Goal: Communication & Community: Ask a question

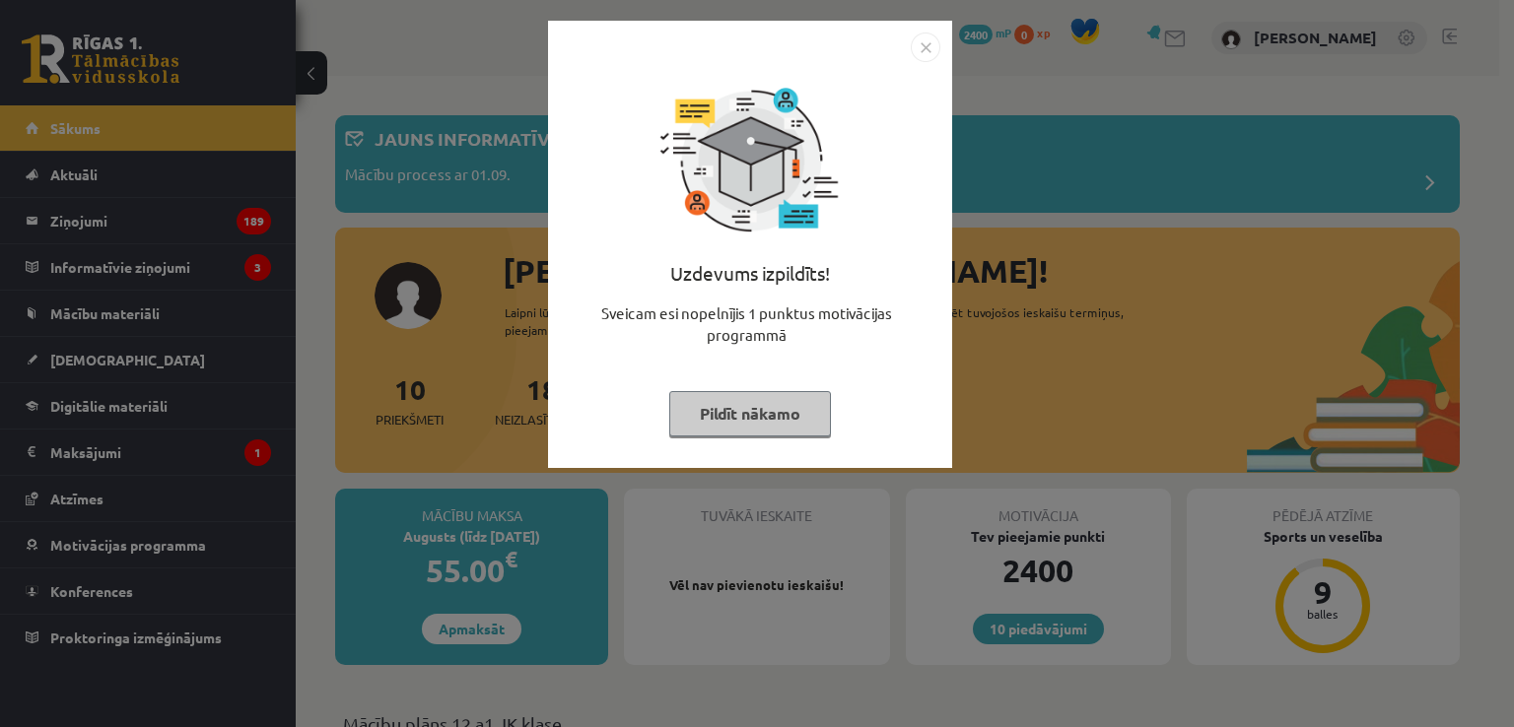
click at [718, 418] on button "Pildīt nākamo" at bounding box center [750, 413] width 162 height 45
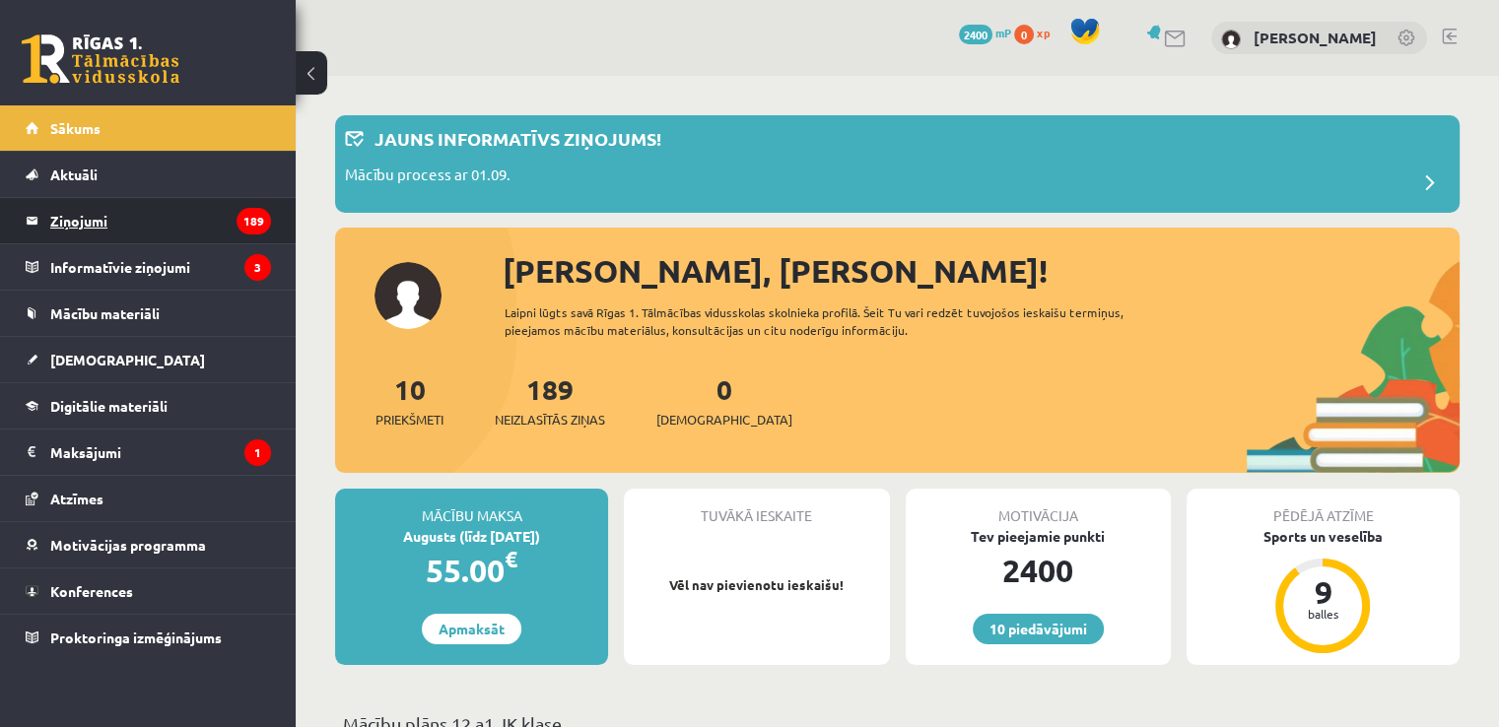
click at [105, 230] on legend "Ziņojumi 189" at bounding box center [160, 220] width 221 height 45
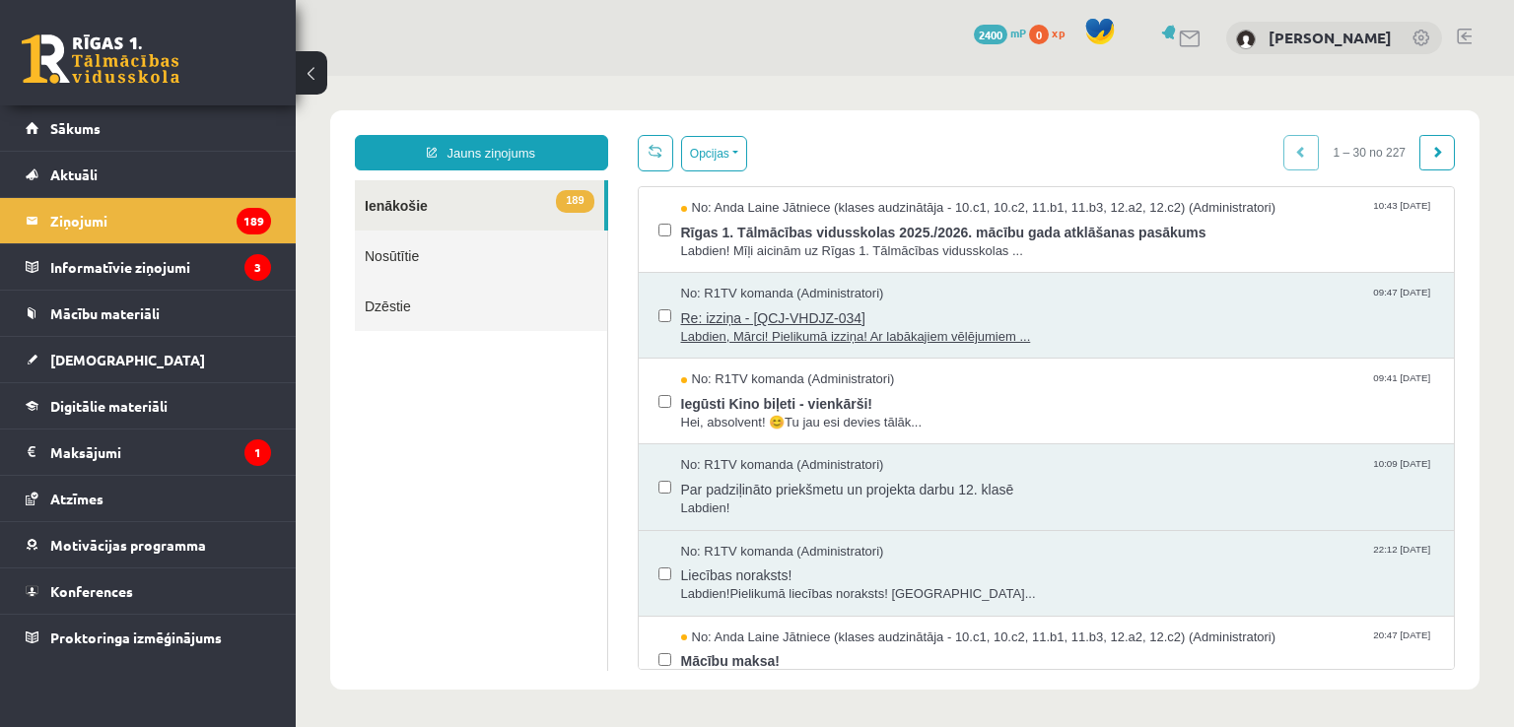
click at [783, 318] on span "Re: izziņa - [QCJ-VHDJZ-034]" at bounding box center [1058, 316] width 754 height 25
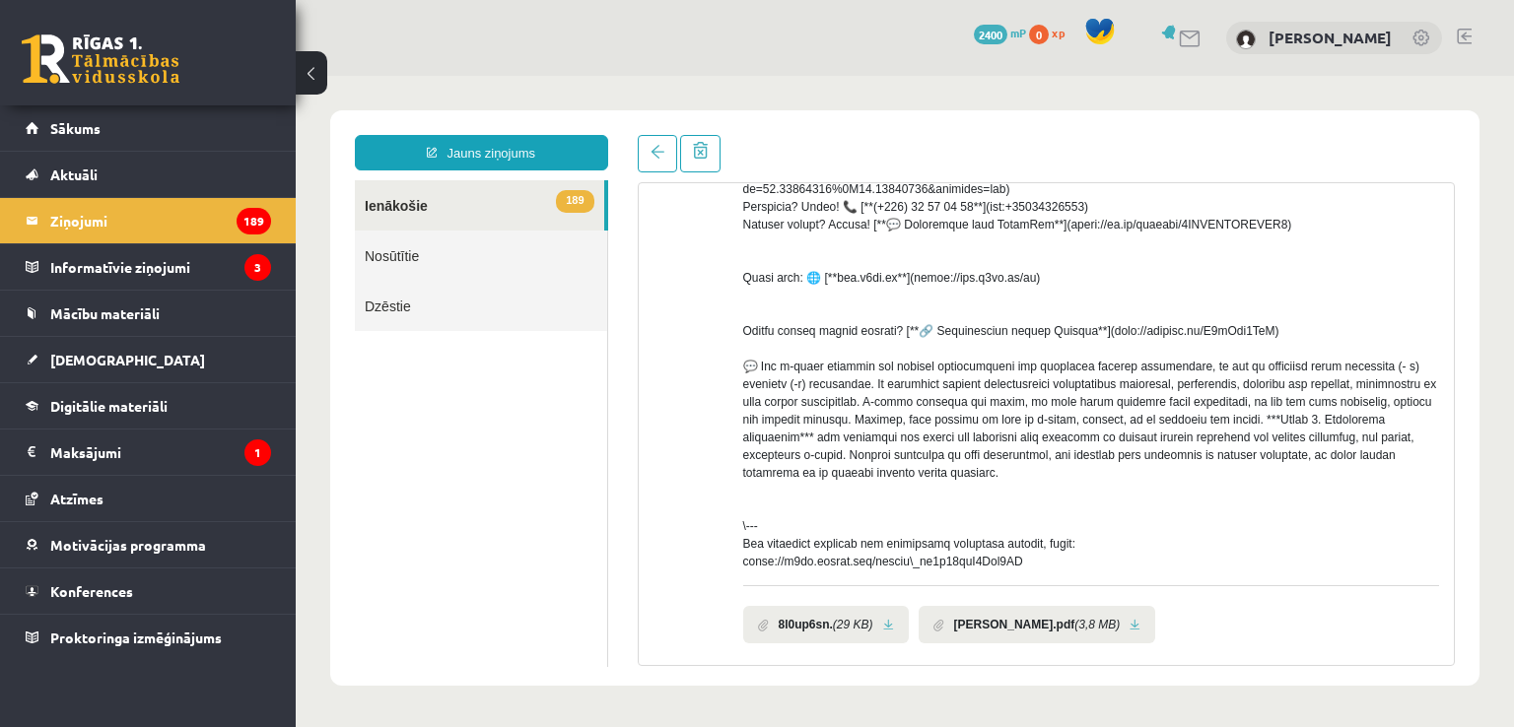
scroll to position [416, 0]
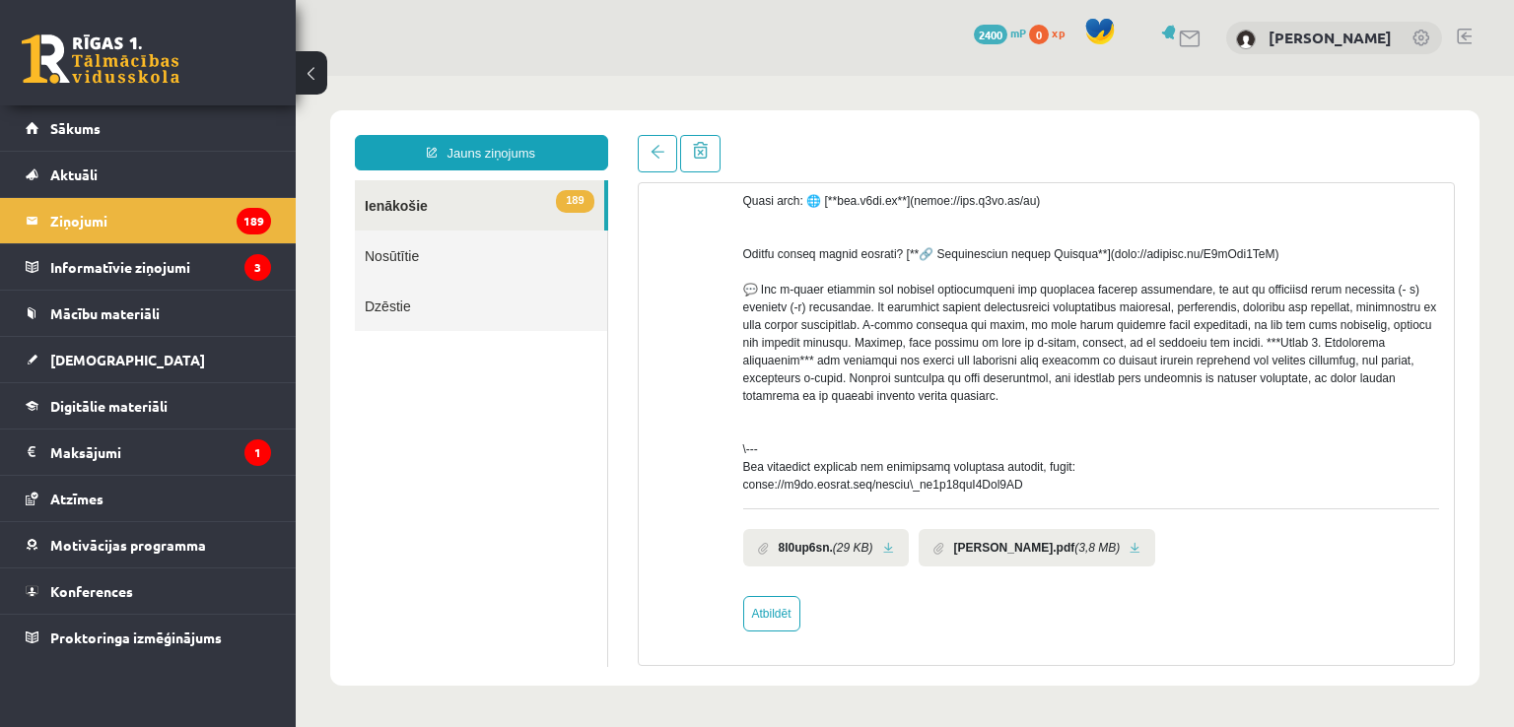
click at [761, 544] on span at bounding box center [763, 548] width 11 height 13
click at [877, 546] on li "8l0up6sn. (29 KB)" at bounding box center [826, 547] width 166 height 37
click at [1129, 545] on link at bounding box center [1134, 548] width 11 height 13
click at [480, 159] on link "Jauns ziņojums" at bounding box center [481, 152] width 253 height 35
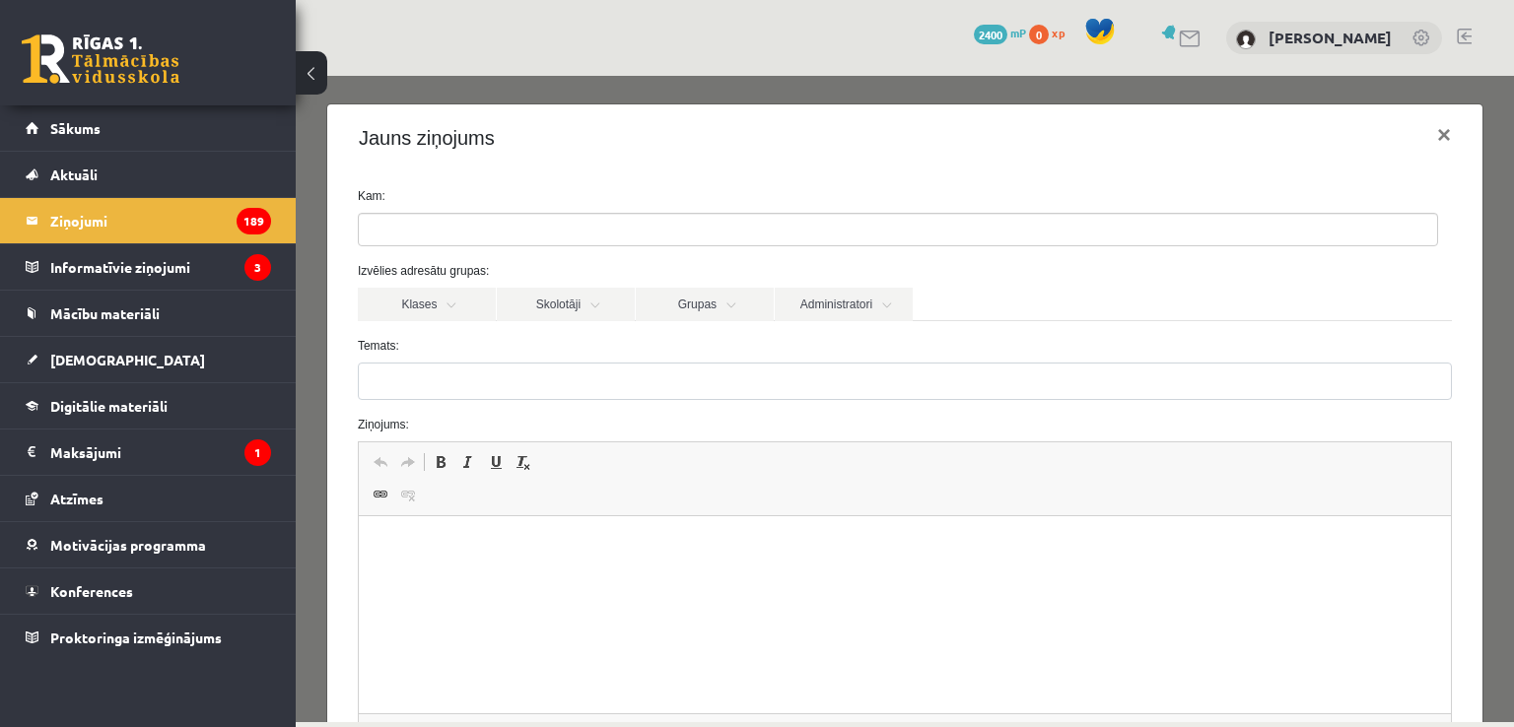
click at [438, 232] on ul at bounding box center [898, 230] width 1078 height 32
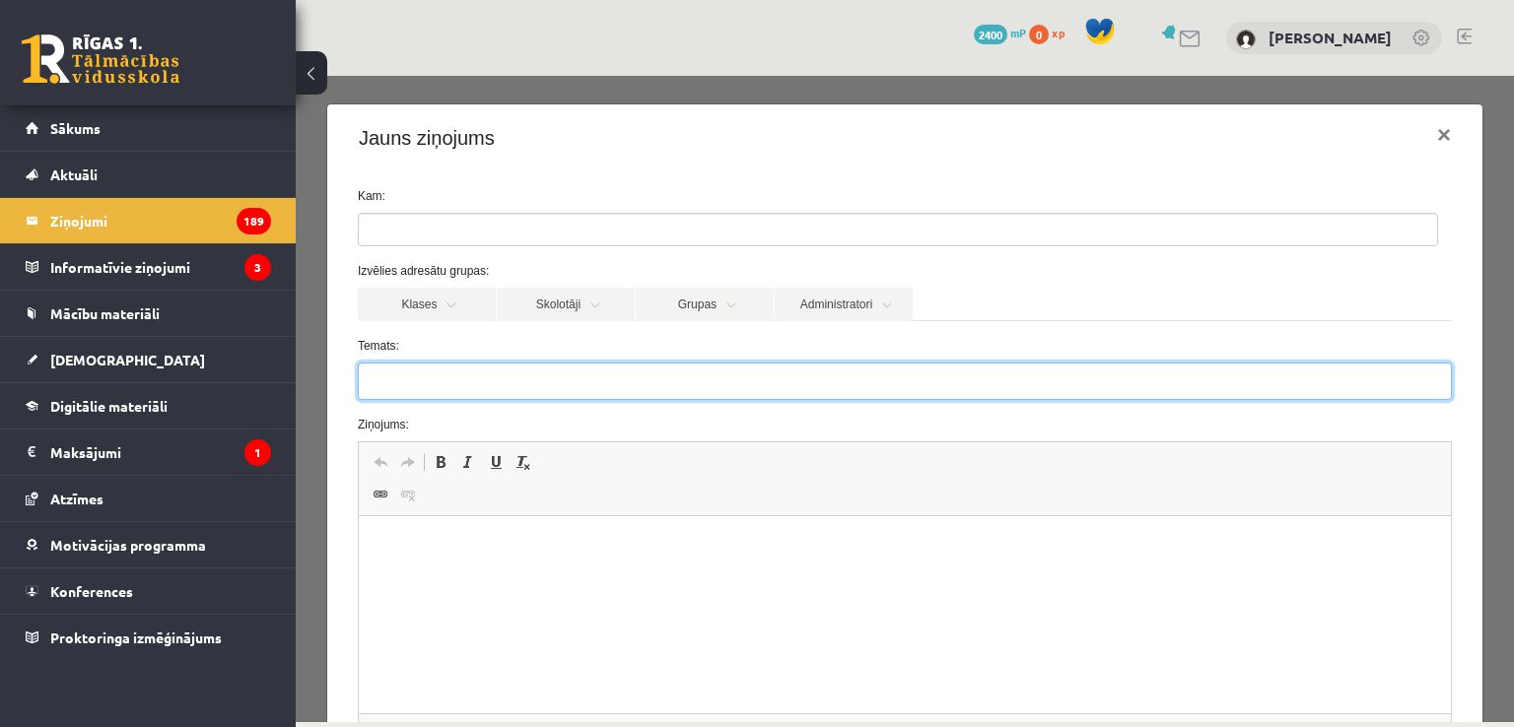
click at [449, 377] on input "Temats:" at bounding box center [905, 381] width 1094 height 37
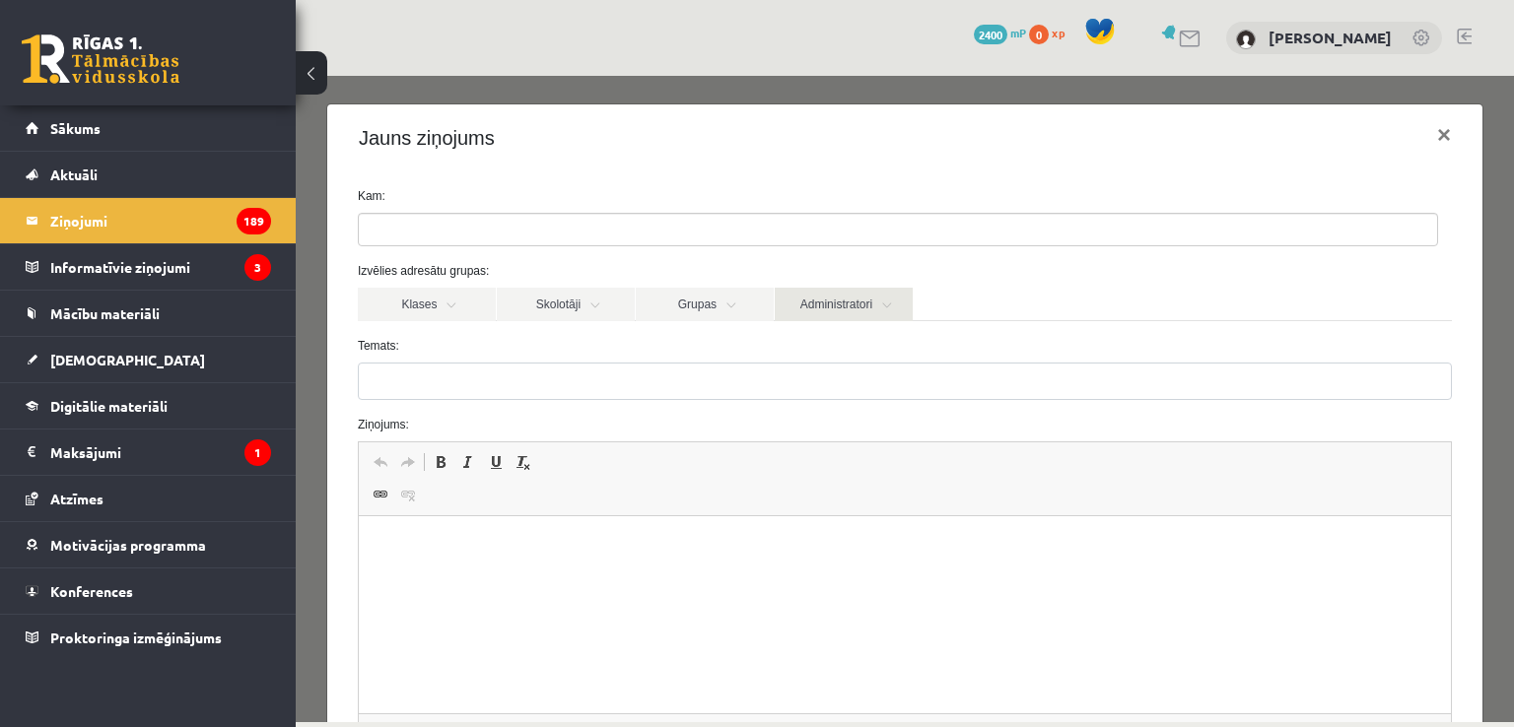
click at [834, 301] on link "Administratori" at bounding box center [844, 305] width 138 height 34
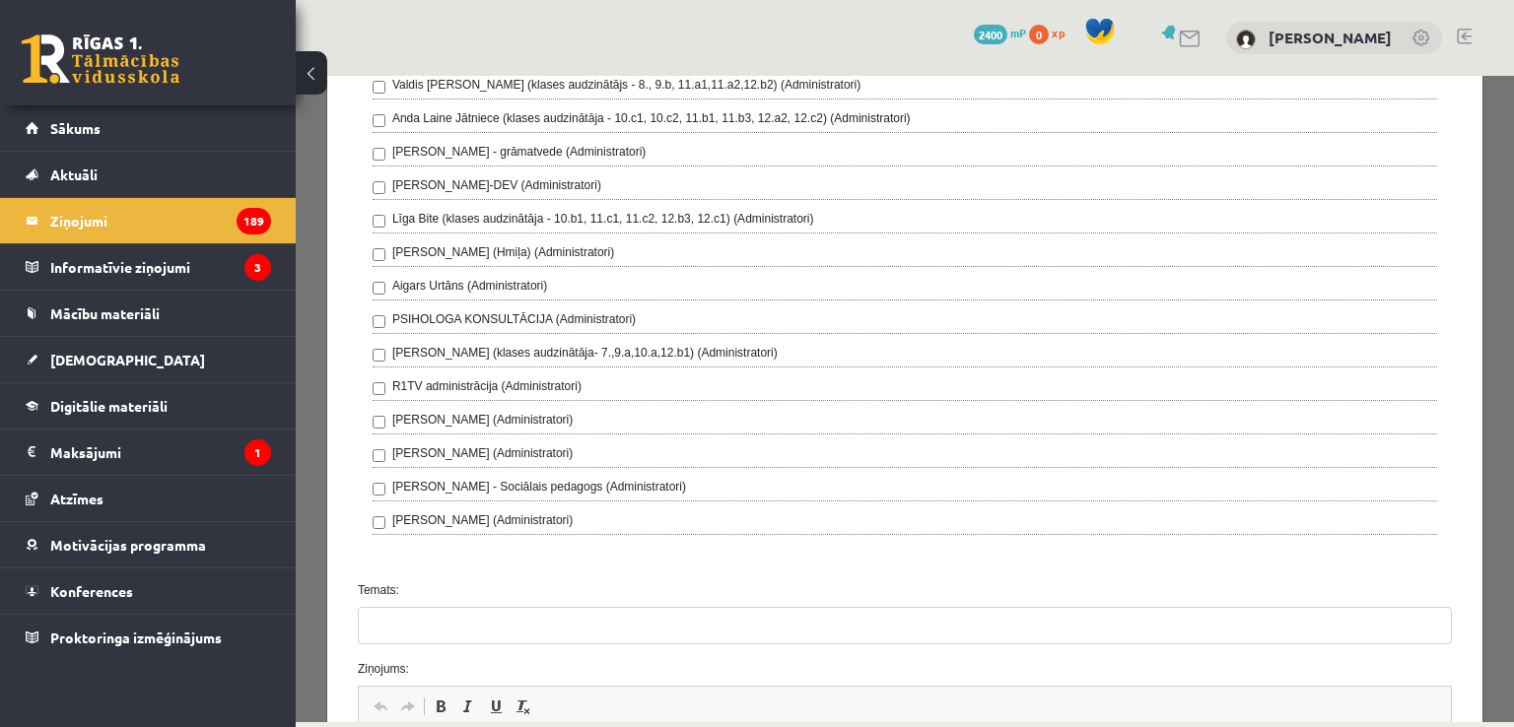
scroll to position [409, 0]
click at [430, 346] on label "[PERSON_NAME] (klases audzinātāja- 7.,9.a,10.a,12.b1) (Administratori)" at bounding box center [584, 351] width 385 height 18
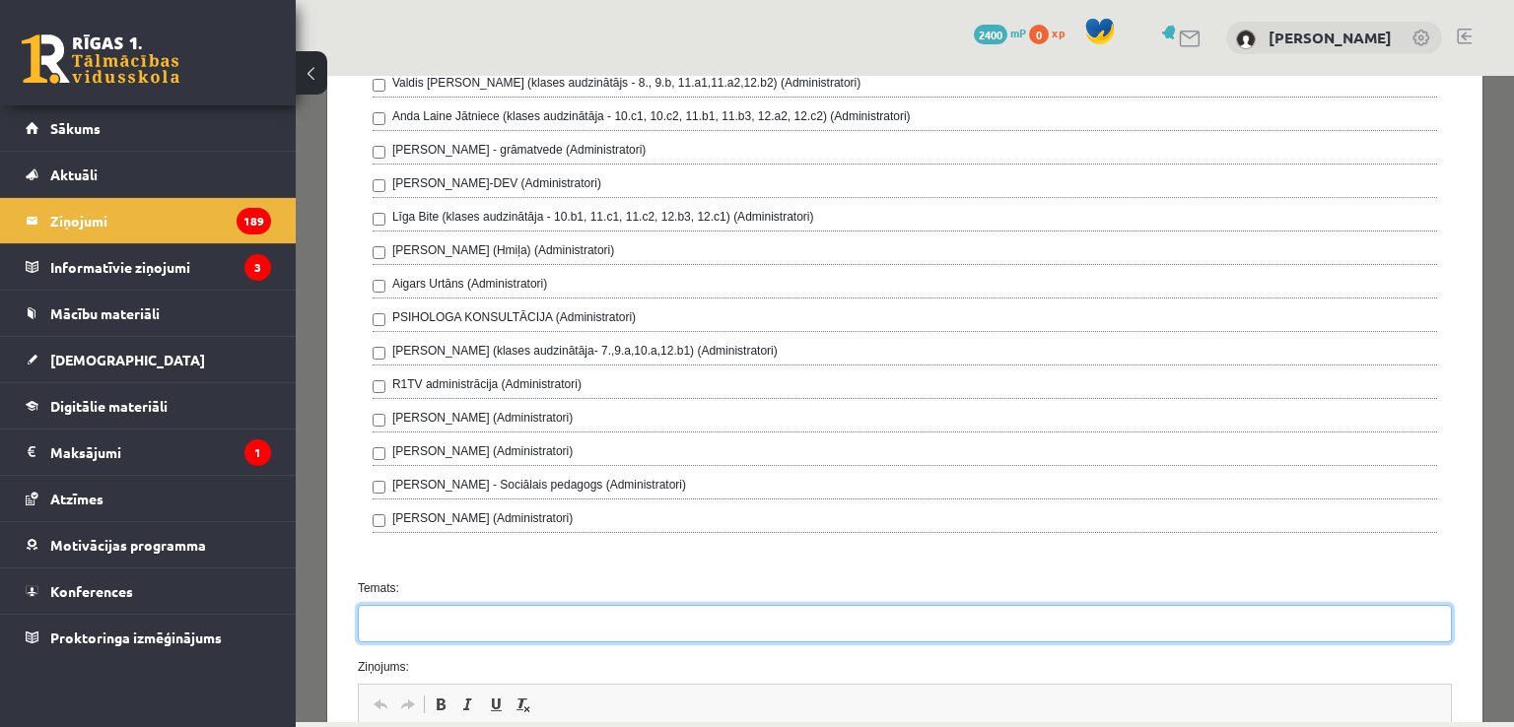
click at [418, 628] on input "Temats:" at bounding box center [905, 623] width 1094 height 37
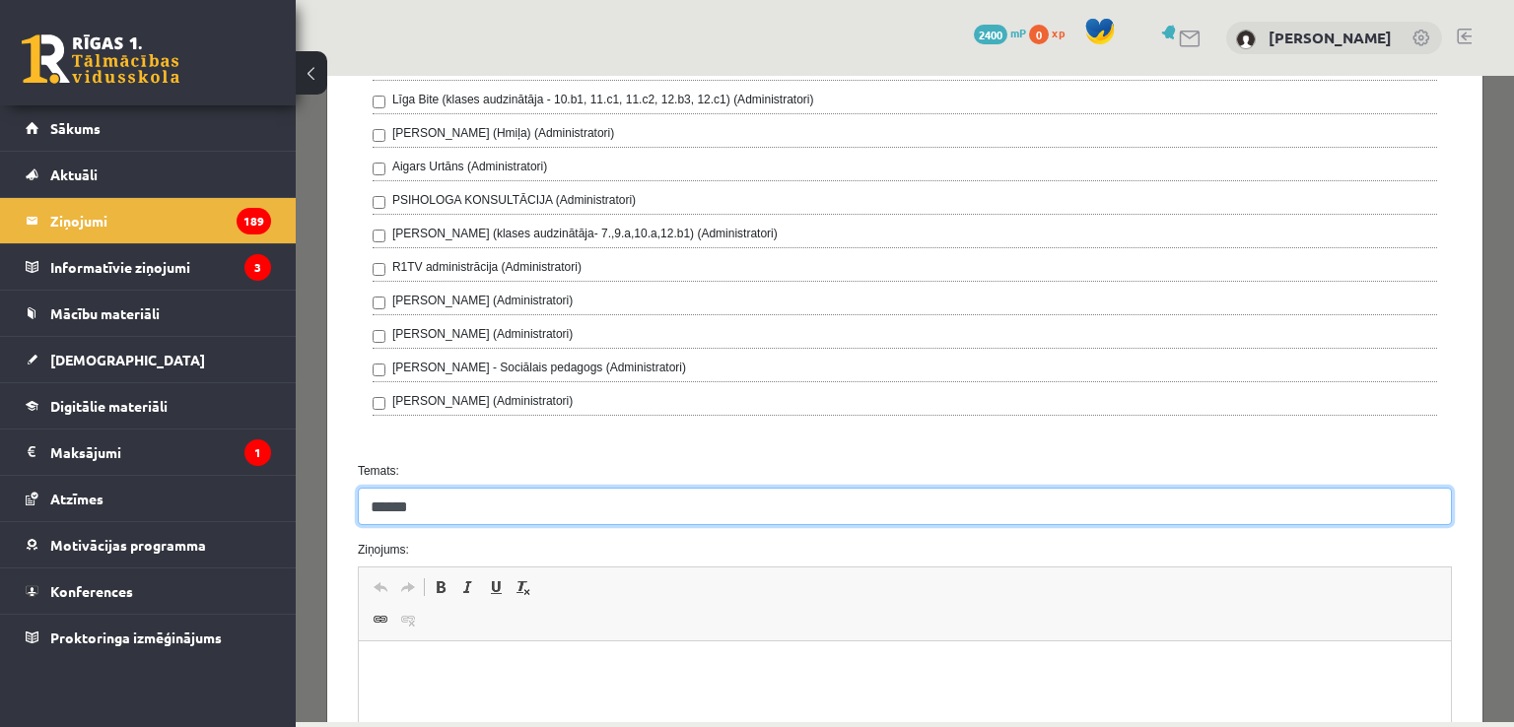
scroll to position [576, 0]
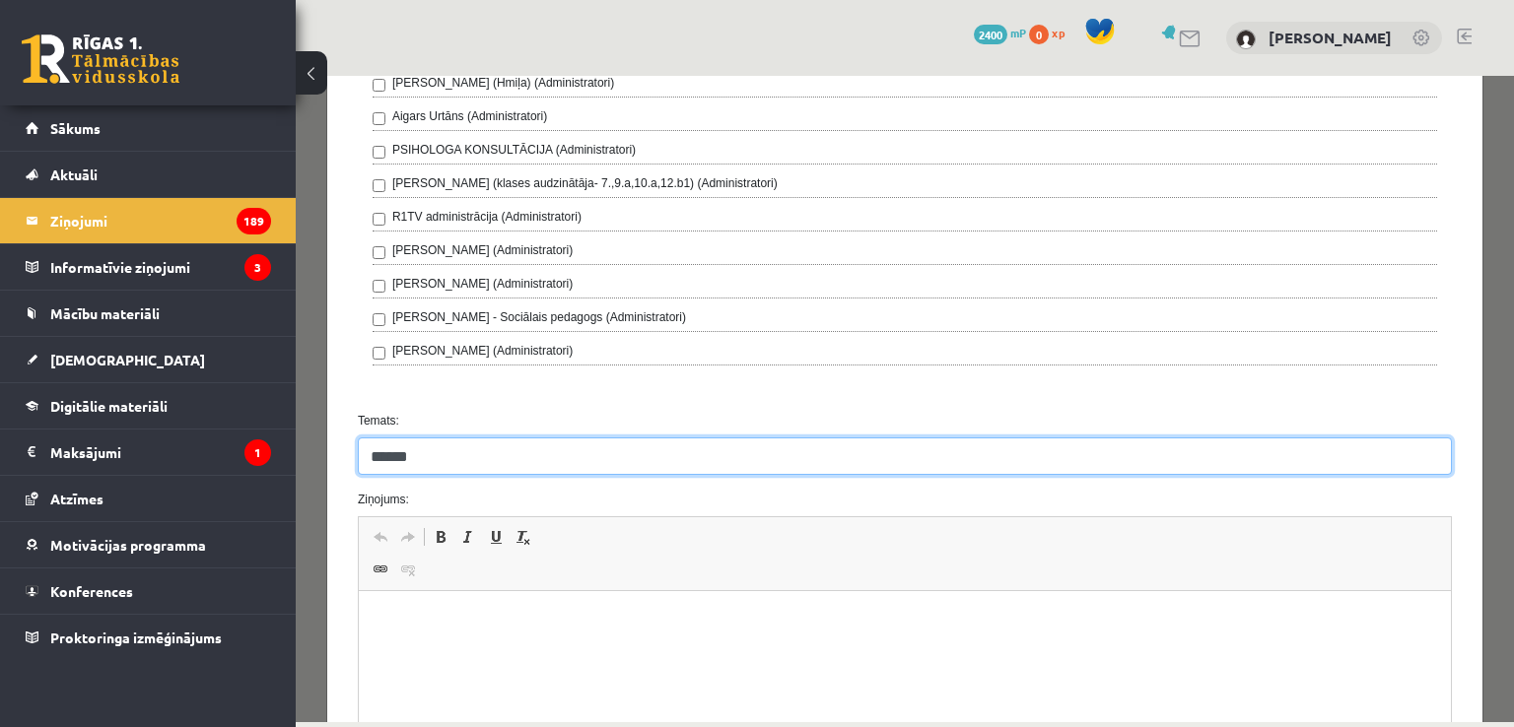
type input "******"
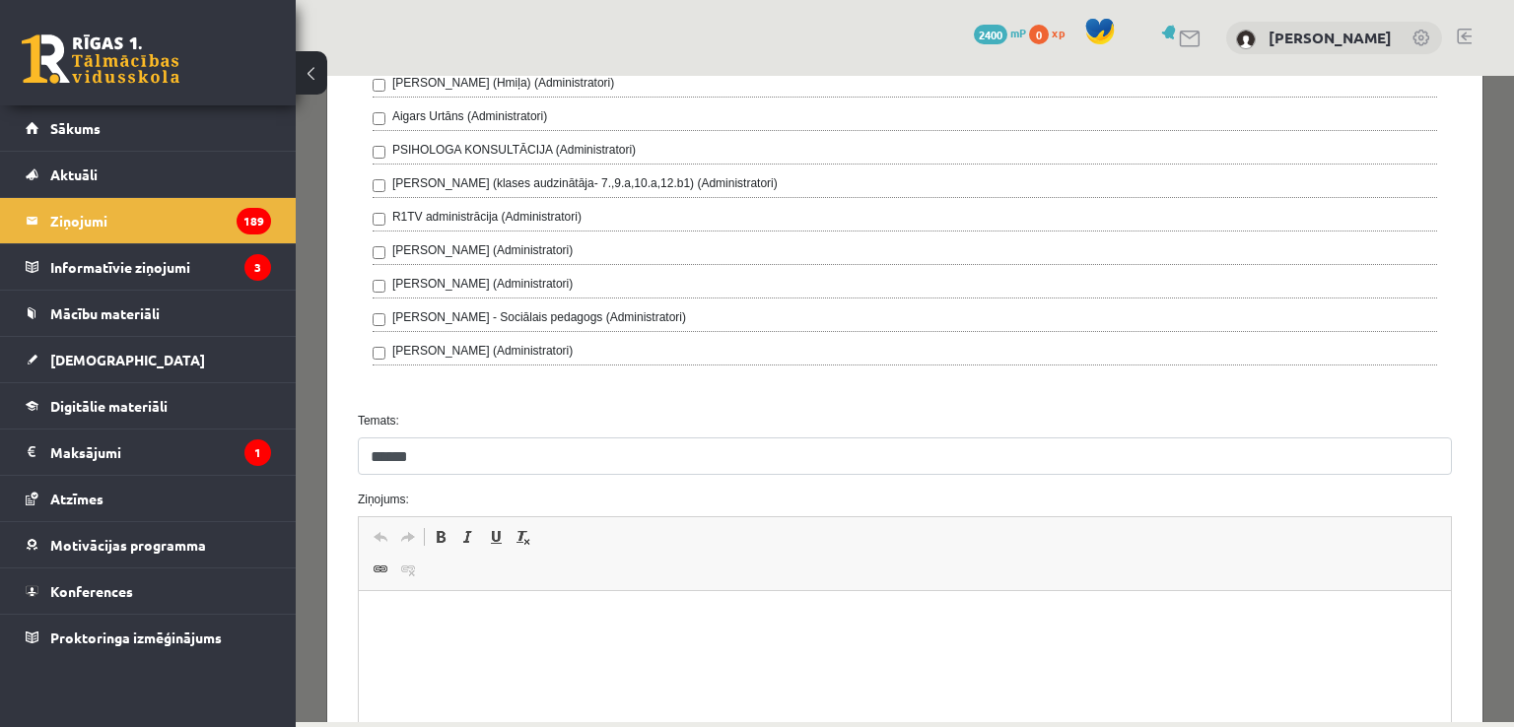
click at [986, 616] on p "Bagātinātā teksta redaktors, wiswyg-editor-47363891707500-1756567340-707" at bounding box center [903, 621] width 1052 height 21
click at [680, 651] on p "**********" at bounding box center [896, 654] width 1039 height 21
click at [734, 661] on p "**********" at bounding box center [896, 654] width 1039 height 21
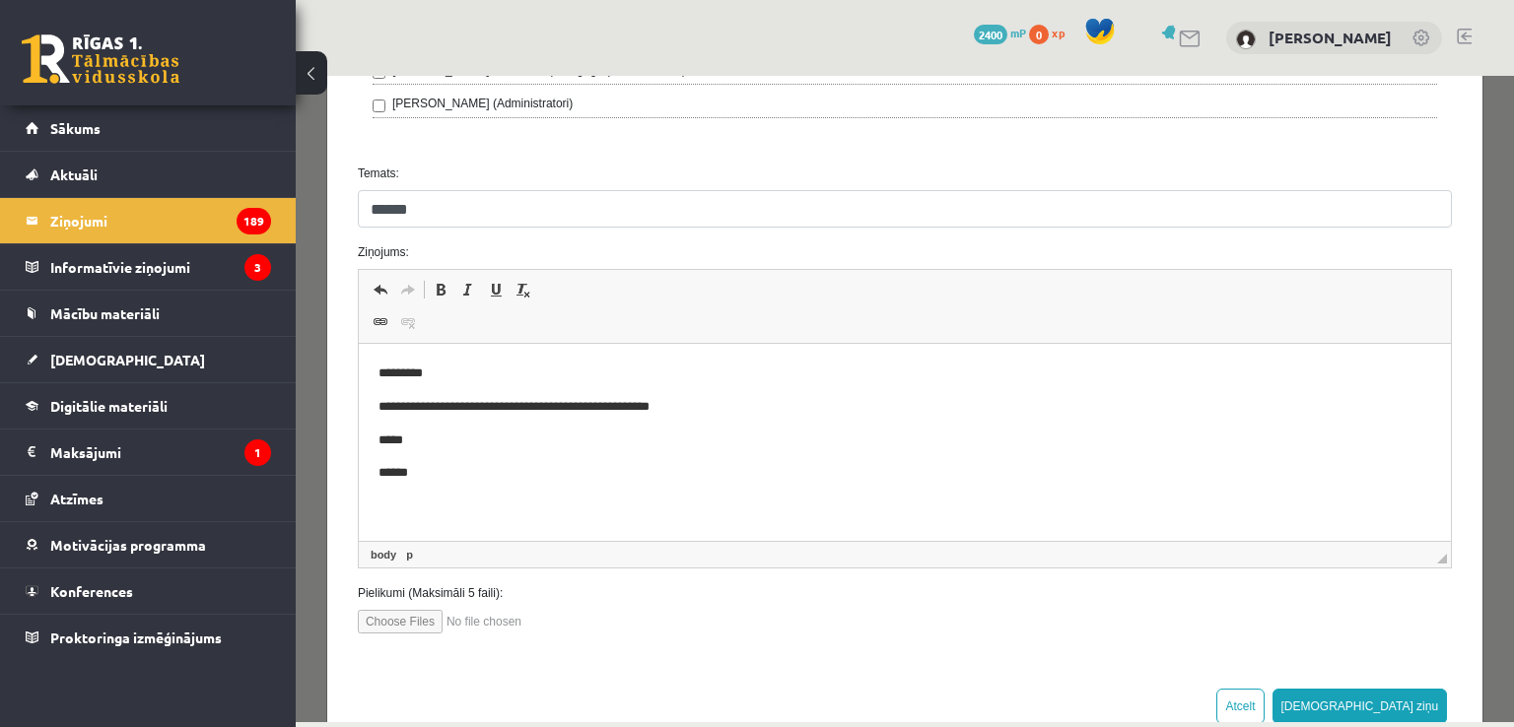
scroll to position [870, 0]
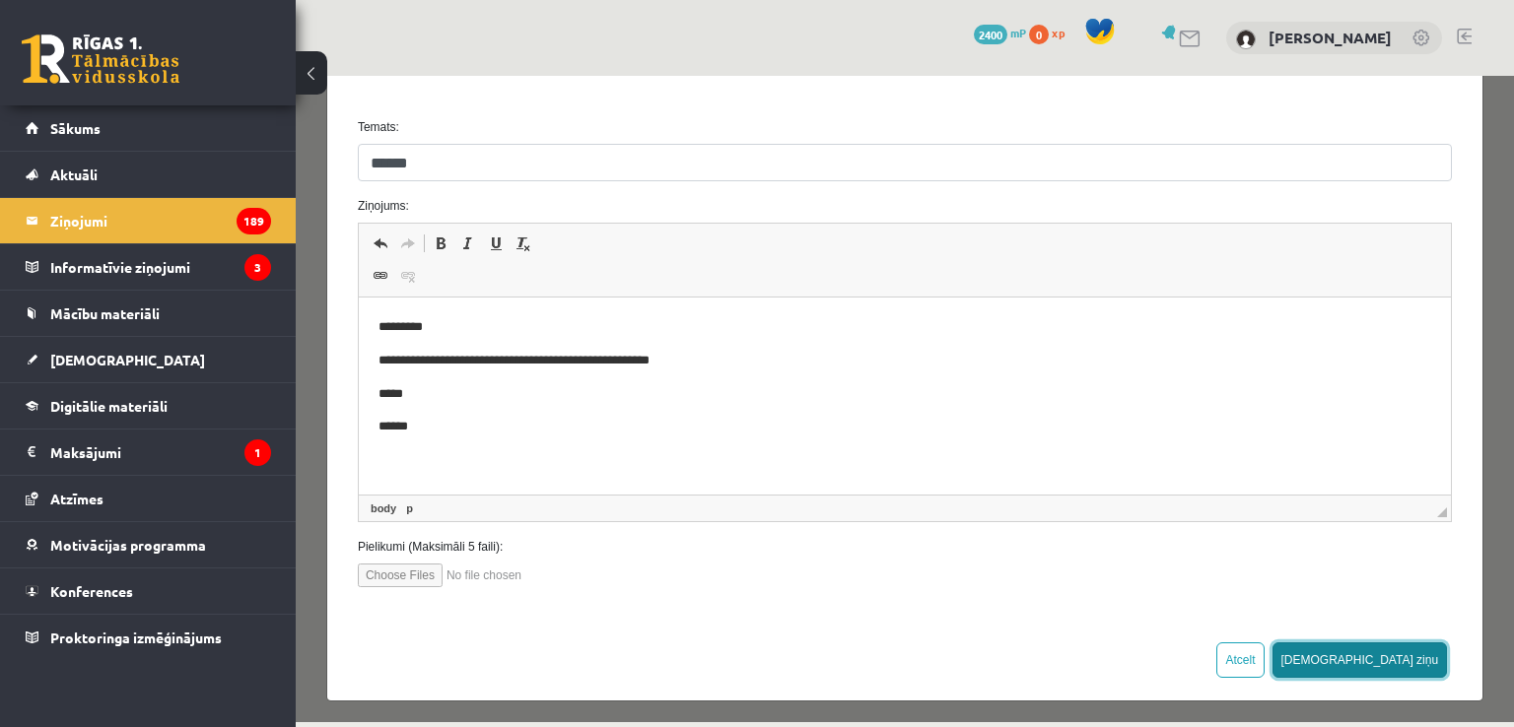
click at [1401, 651] on button "[DEMOGRAPHIC_DATA] ziņu" at bounding box center [1359, 660] width 175 height 35
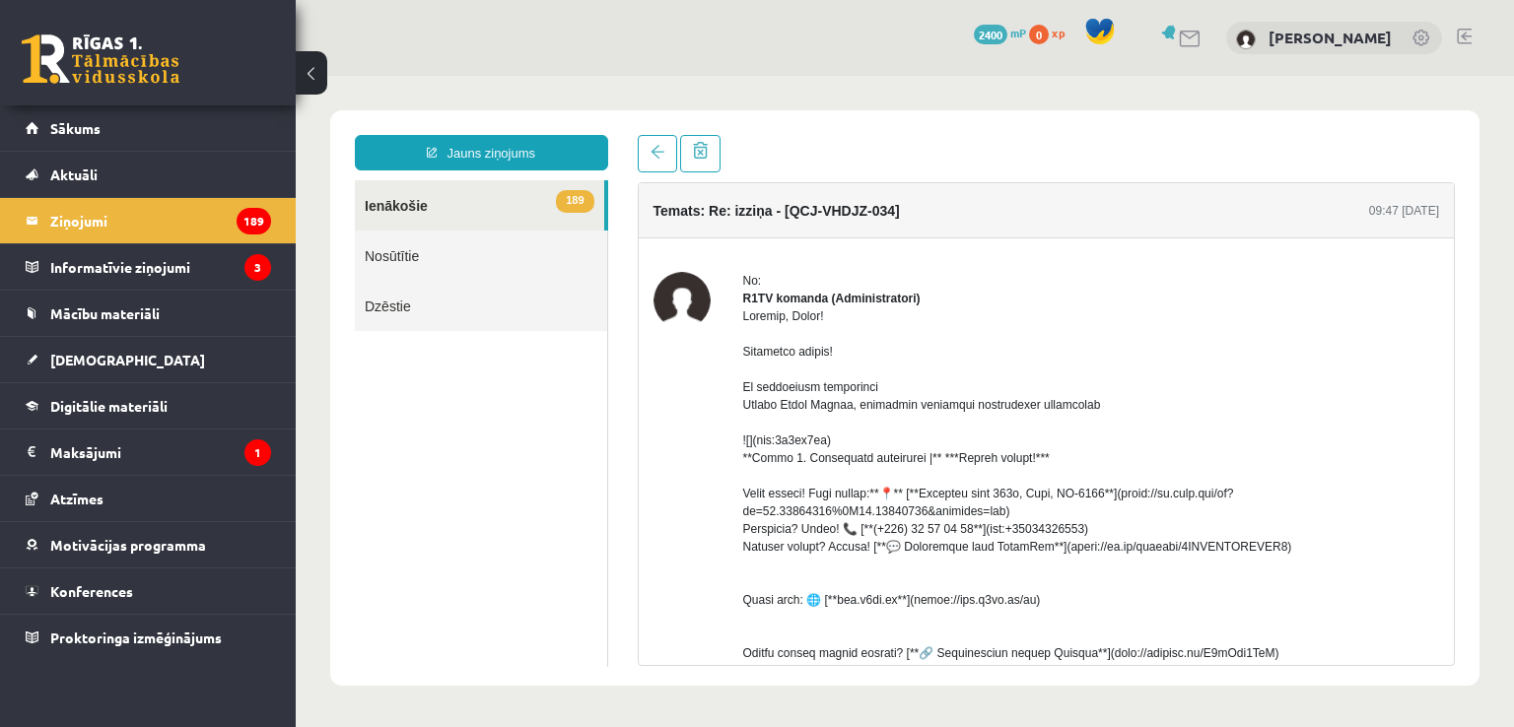
scroll to position [0, 0]
click at [189, 277] on legend "Informatīvie ziņojumi 3" at bounding box center [160, 266] width 221 height 45
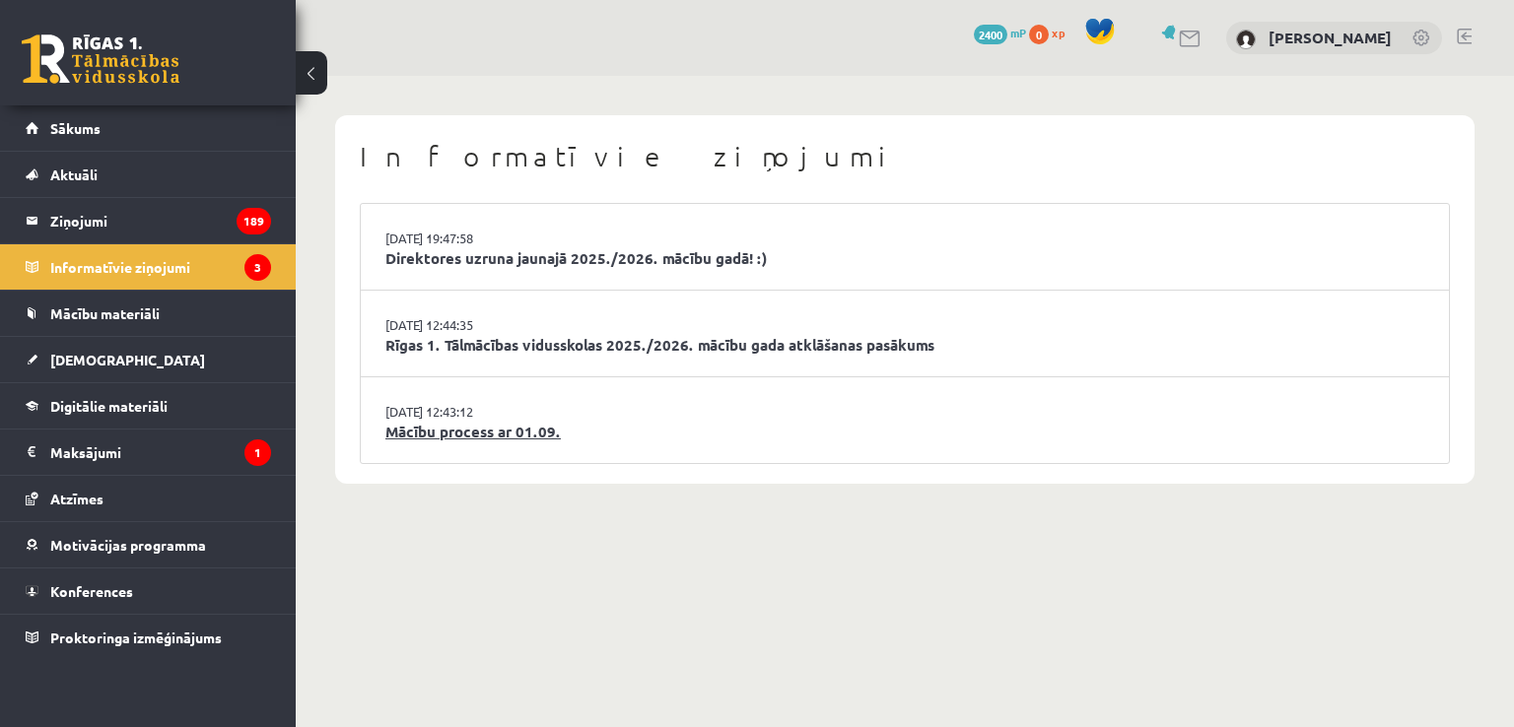
click at [434, 435] on link "Mācību process ar 01.09." at bounding box center [904, 432] width 1039 height 23
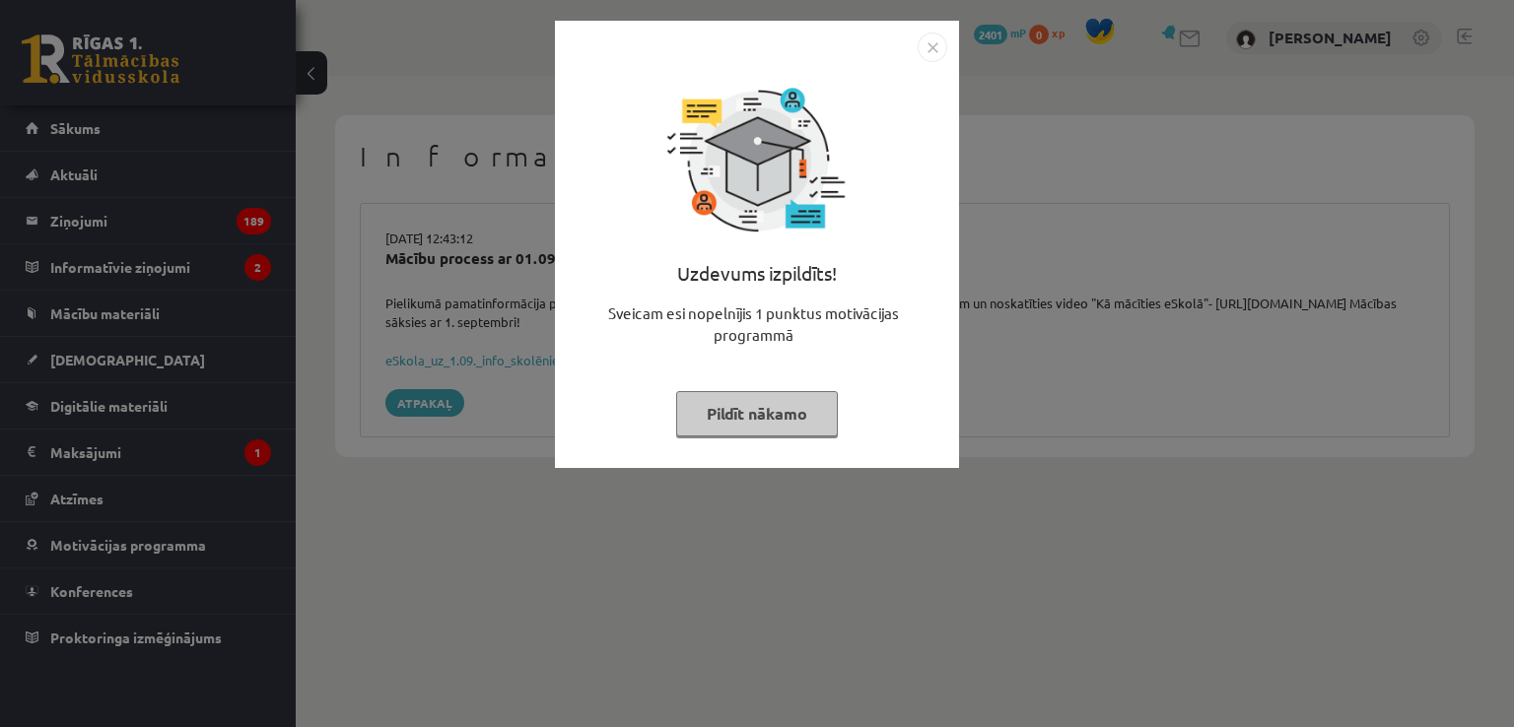
click at [789, 410] on button "Pildīt nākamo" at bounding box center [757, 413] width 162 height 45
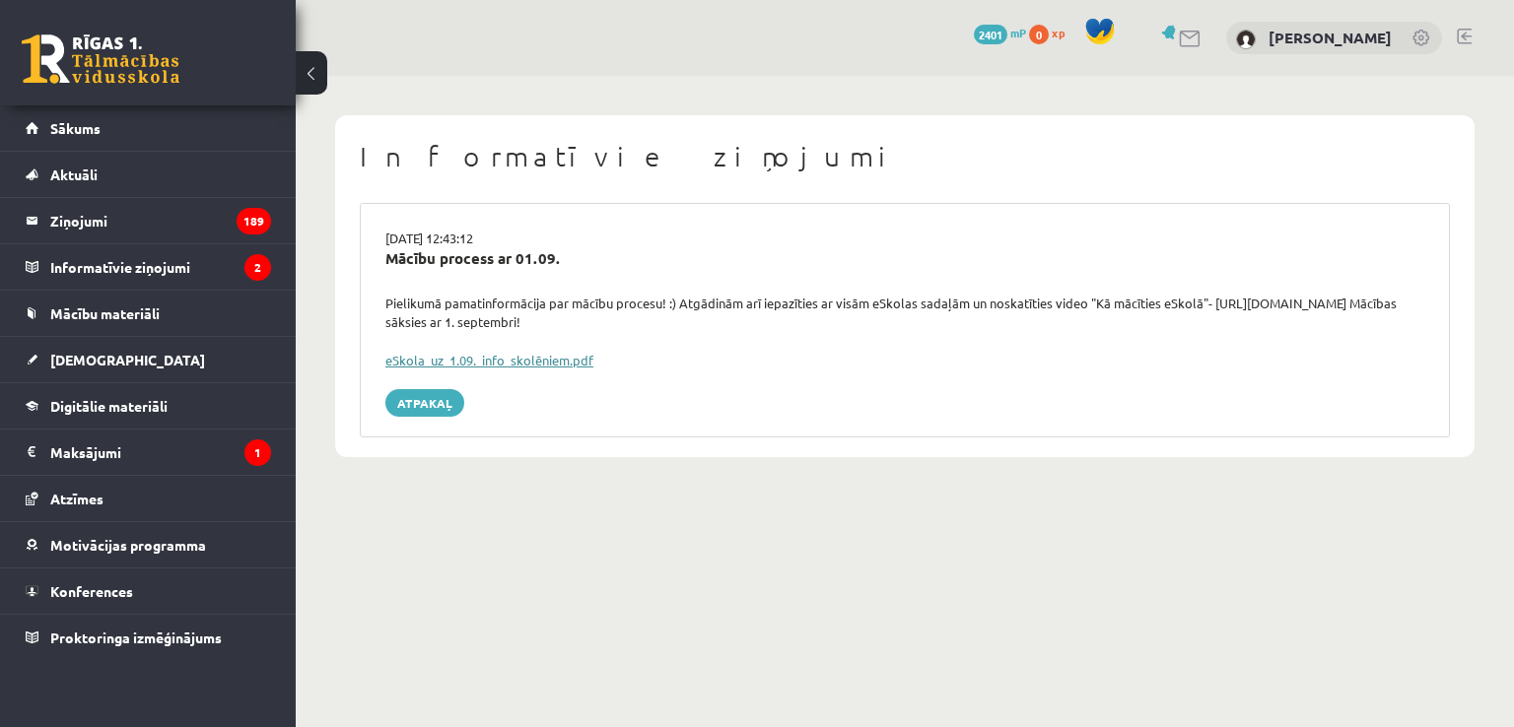
click at [414, 361] on link "eSkola_uz_1.09._info_skolēniem.pdf" at bounding box center [489, 360] width 208 height 17
click at [99, 320] on link "Mācību materiāli" at bounding box center [148, 313] width 245 height 45
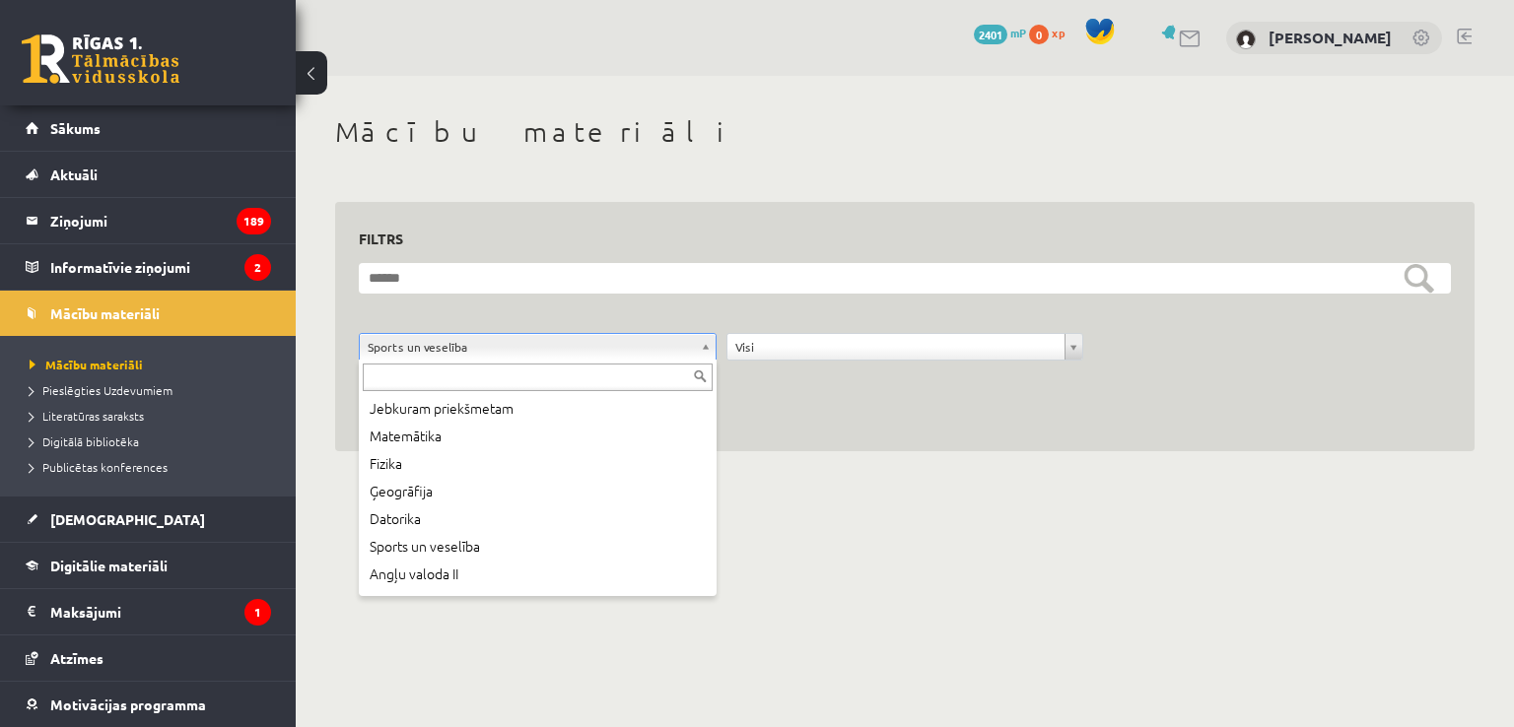
scroll to position [106, 0]
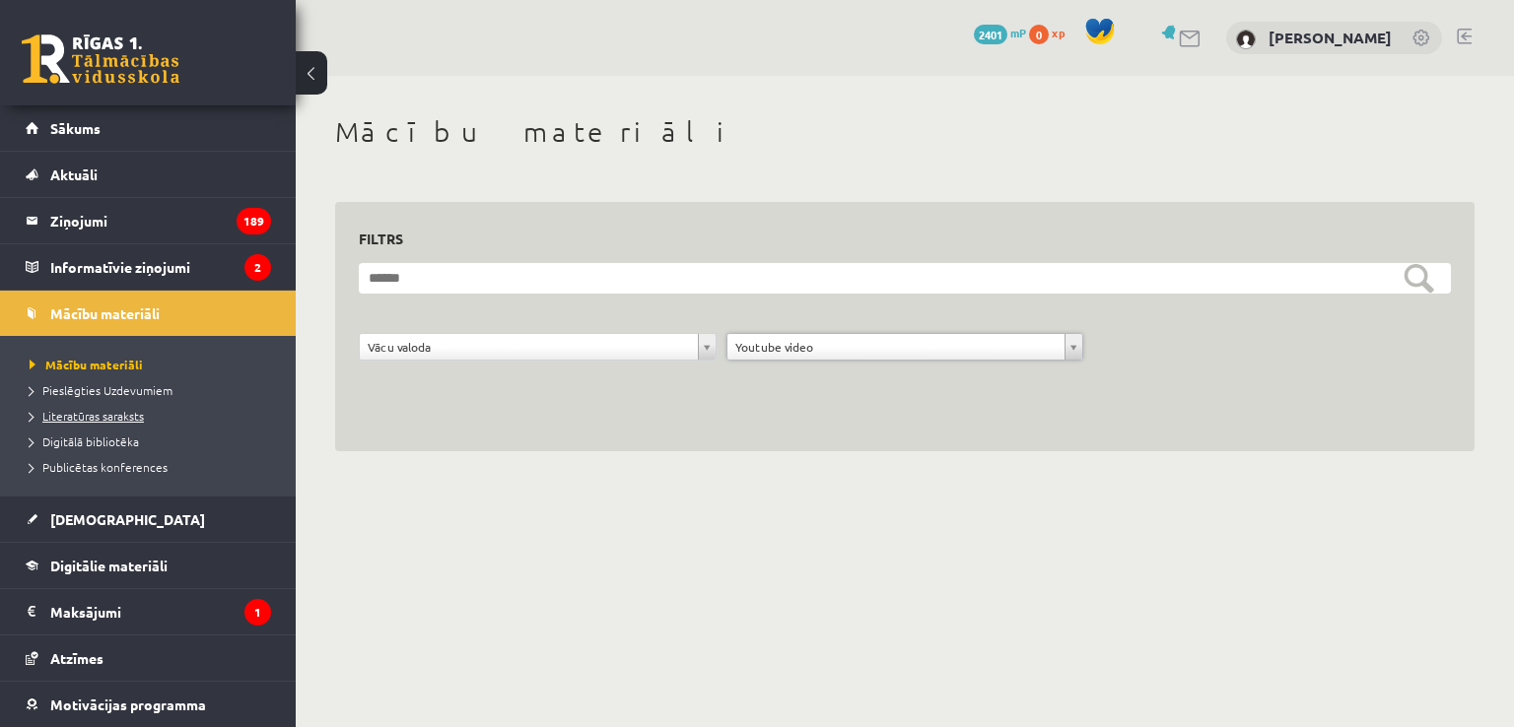
click at [99, 419] on span "Literatūras saraksts" at bounding box center [87, 416] width 114 height 16
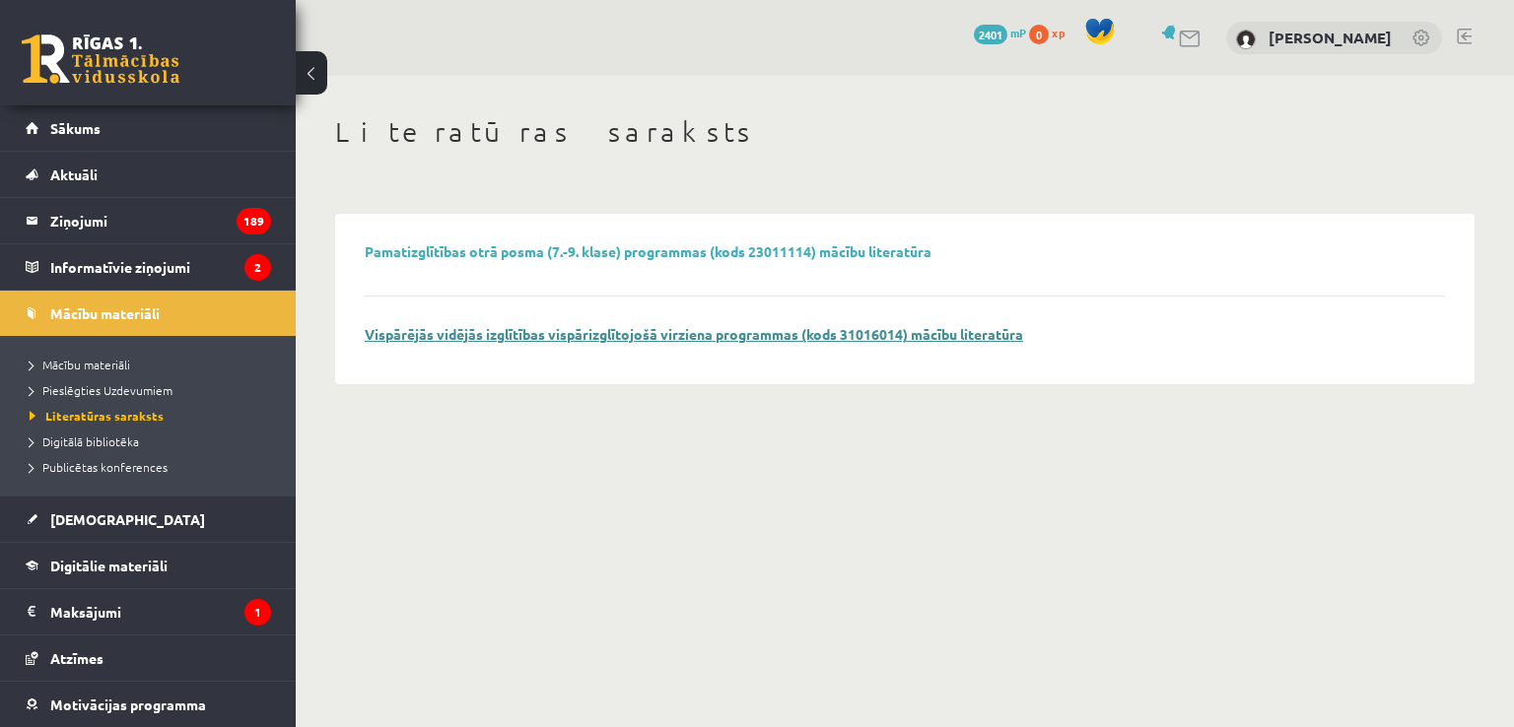
click at [389, 336] on link "Vispārējās vidējās izglītības vispārizglītojošā virziena programmas (kods 31016…" at bounding box center [694, 334] width 658 height 18
